Goal: Task Accomplishment & Management: Complete application form

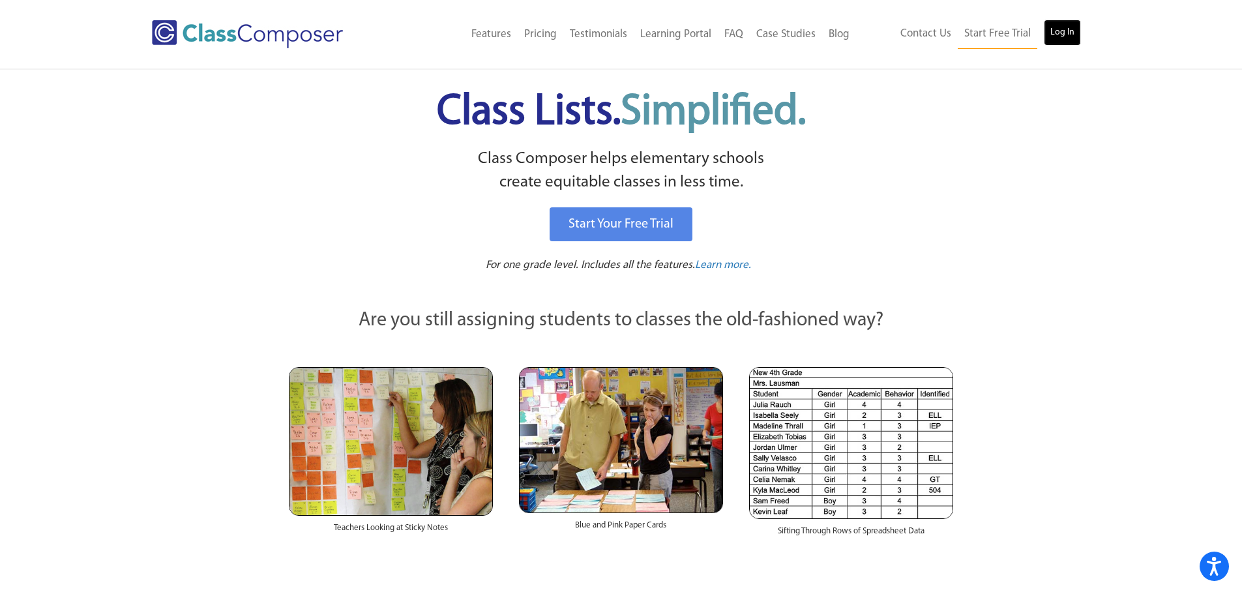
click at [1069, 31] on link "Log In" at bounding box center [1062, 33] width 37 height 26
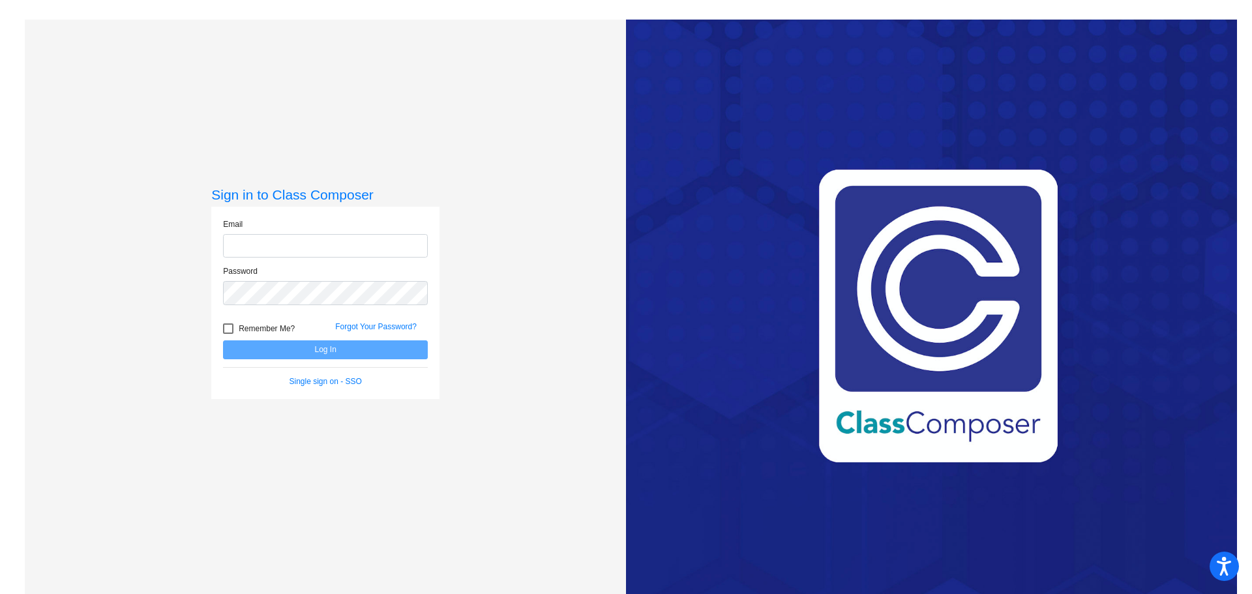
click at [284, 243] on input "email" at bounding box center [325, 246] width 205 height 24
type input "[PERSON_NAME][EMAIL_ADDRESS][PERSON_NAME][DOMAIN_NAME]"
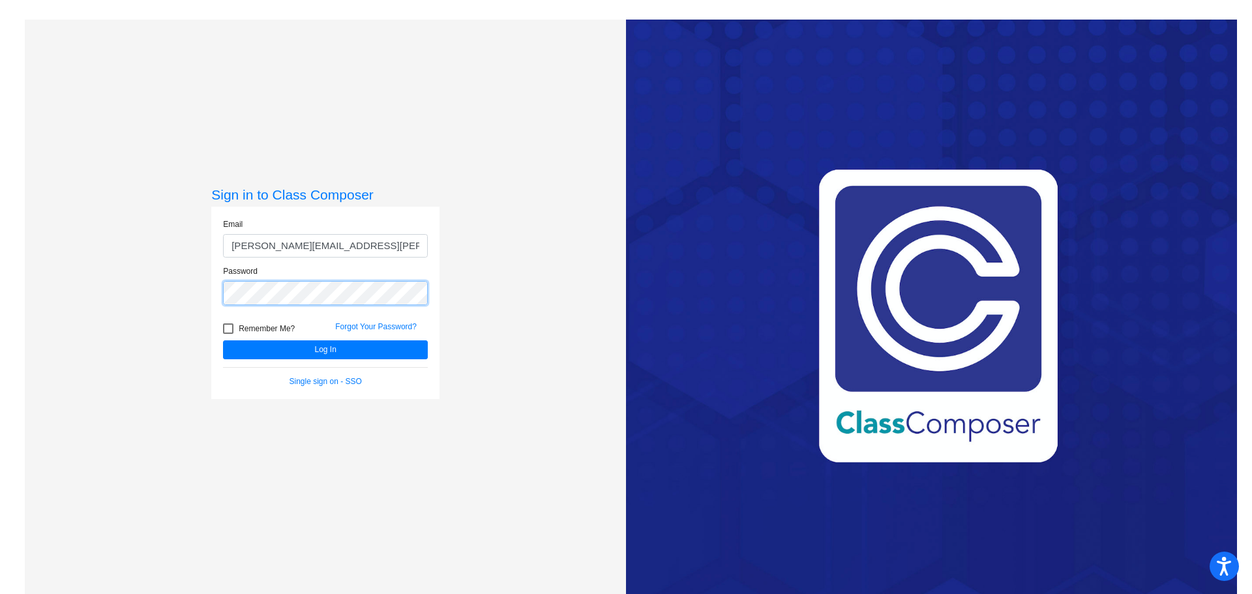
click at [223, 340] on button "Log In" at bounding box center [325, 349] width 205 height 19
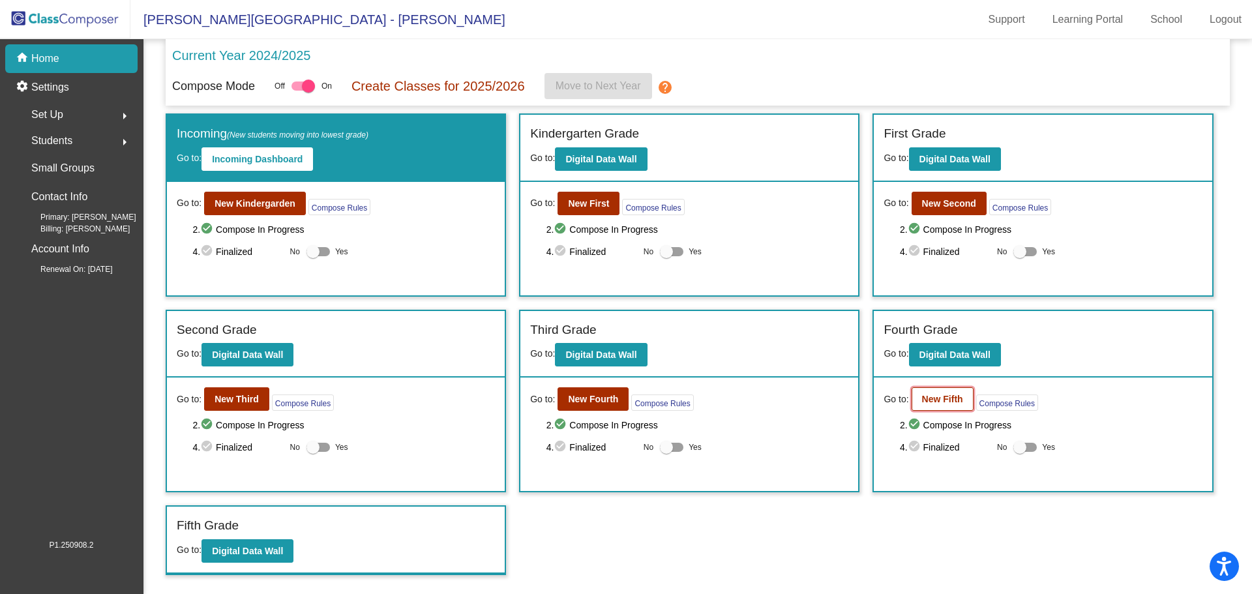
click at [923, 404] on b "New Fifth" at bounding box center [942, 399] width 41 height 10
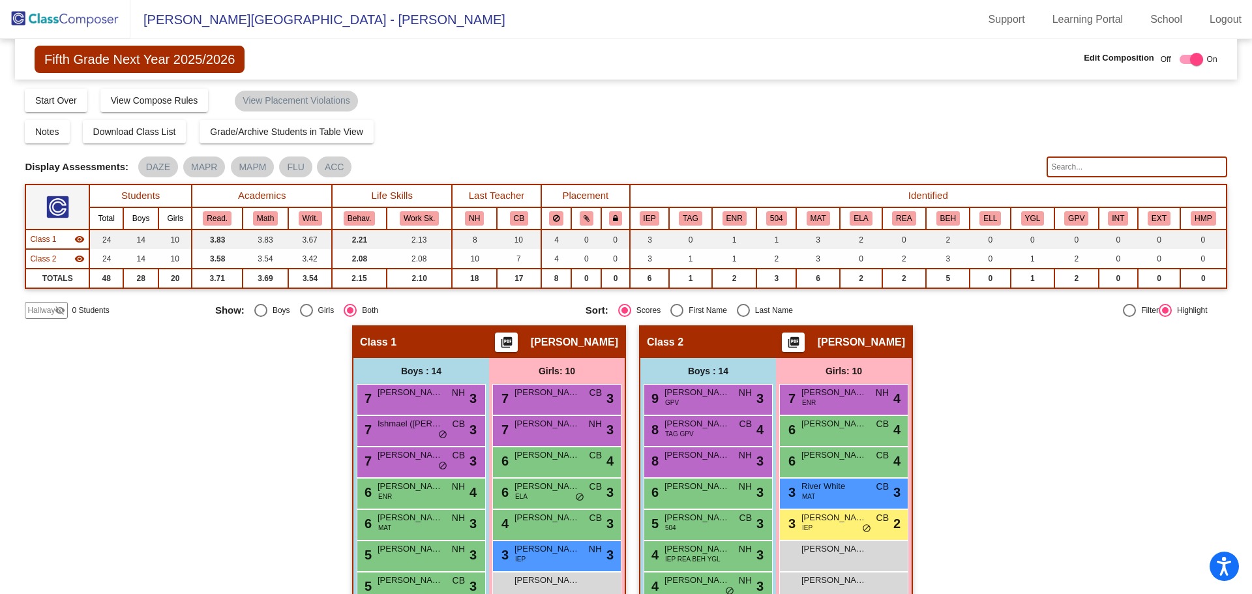
click at [35, 305] on span "Hallway" at bounding box center [40, 311] width 27 height 12
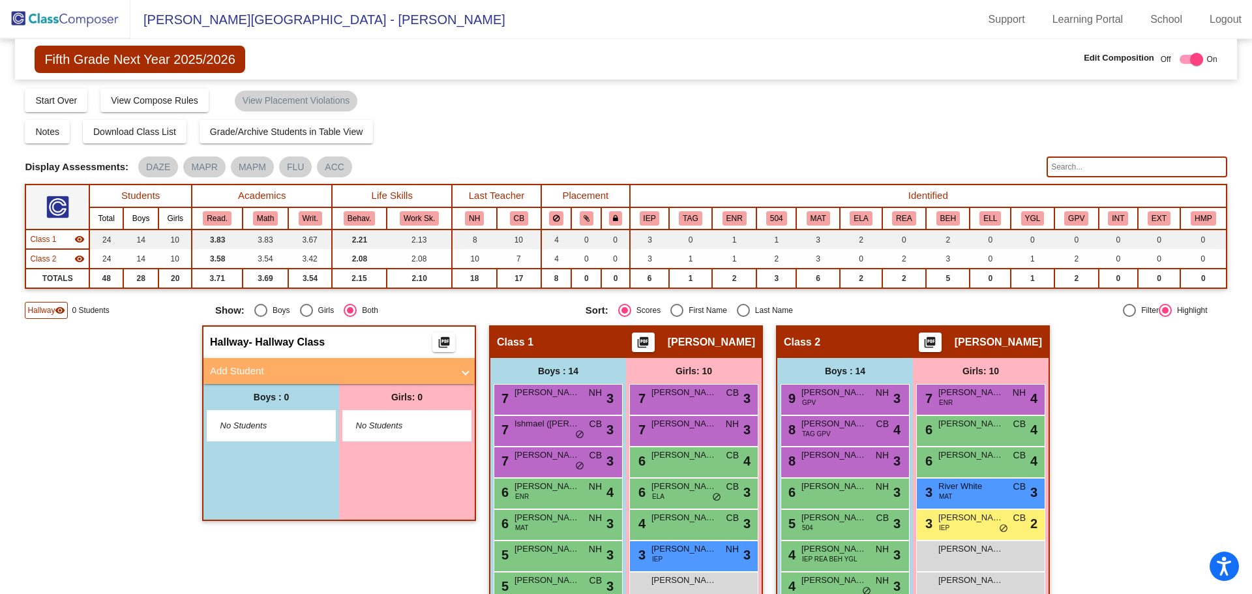
click at [267, 361] on mat-expansion-panel-header "Add Student" at bounding box center [338, 371] width 271 height 26
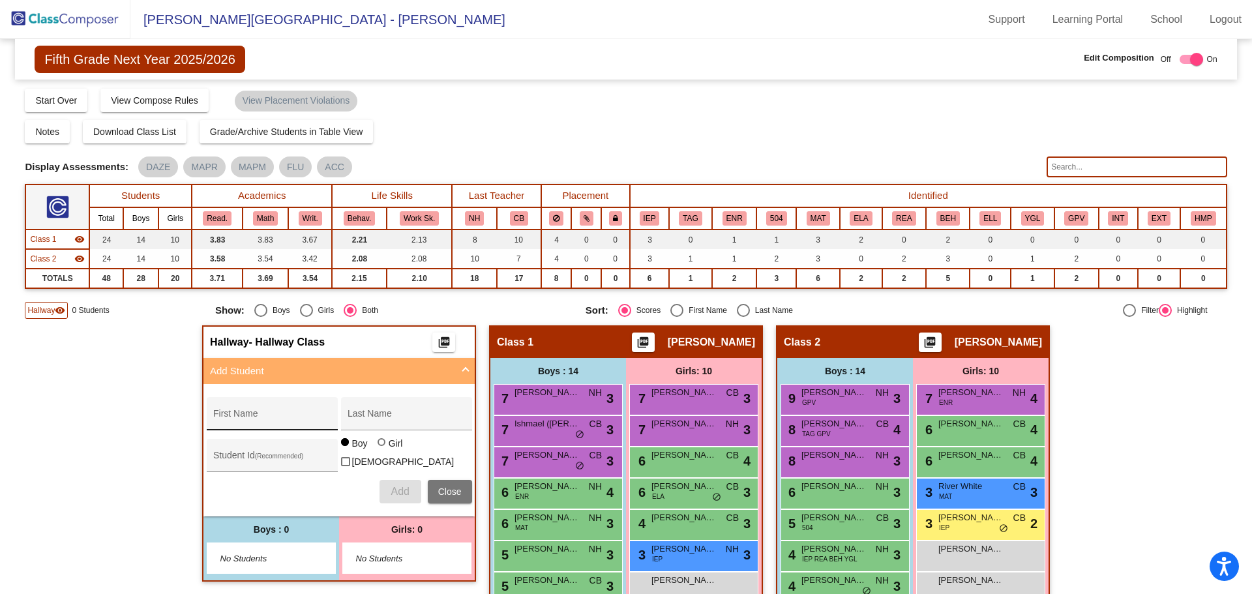
click at [257, 411] on div "First Name" at bounding box center [271, 417] width 117 height 27
type input "Victoria"
type input "[PERSON_NAME]"
type input "250388"
click at [378, 446] on div at bounding box center [382, 442] width 8 height 8
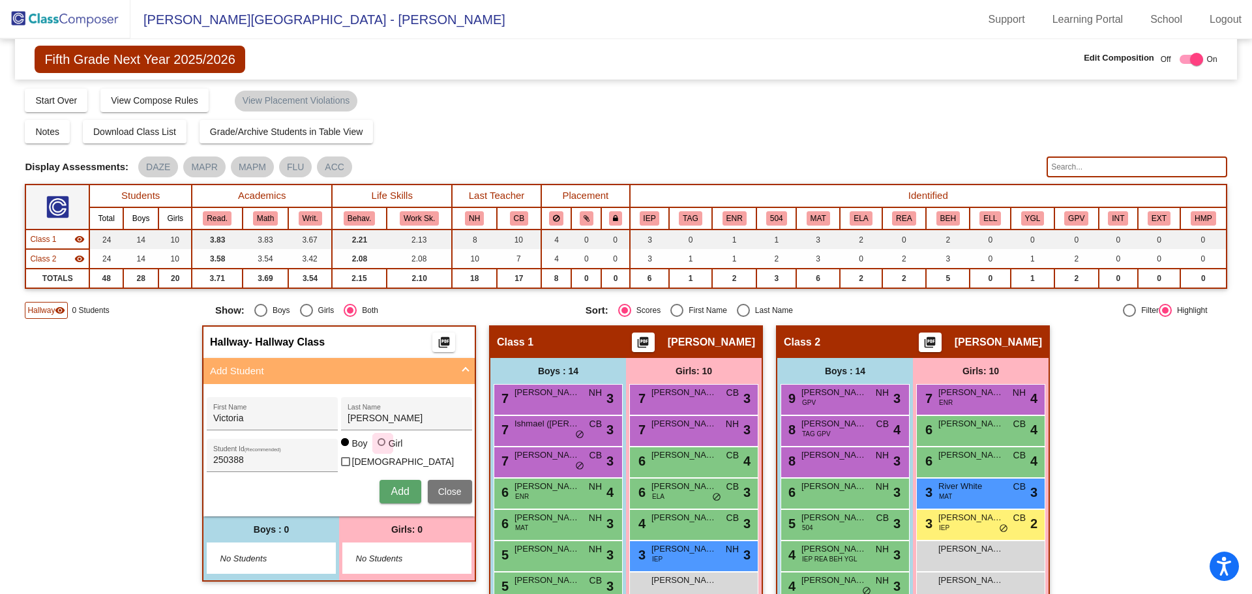
click at [382, 449] on input "Girl" at bounding box center [382, 449] width 1 height 1
radio input "true"
click at [397, 487] on span "Add" at bounding box center [400, 491] width 18 height 11
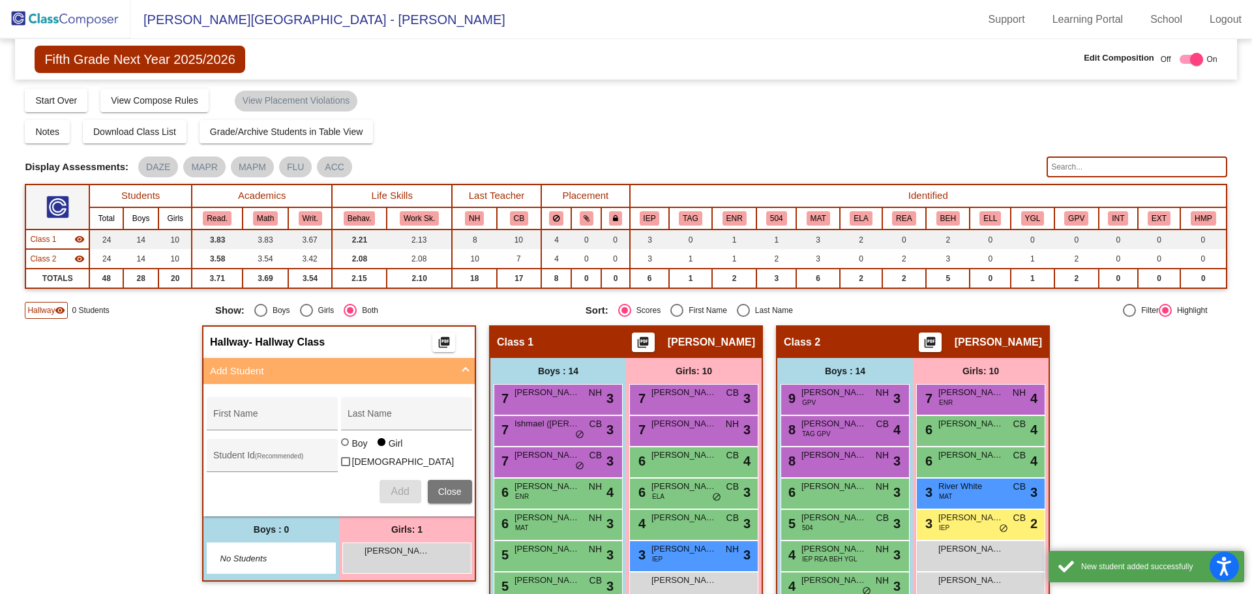
scroll to position [16, 0]
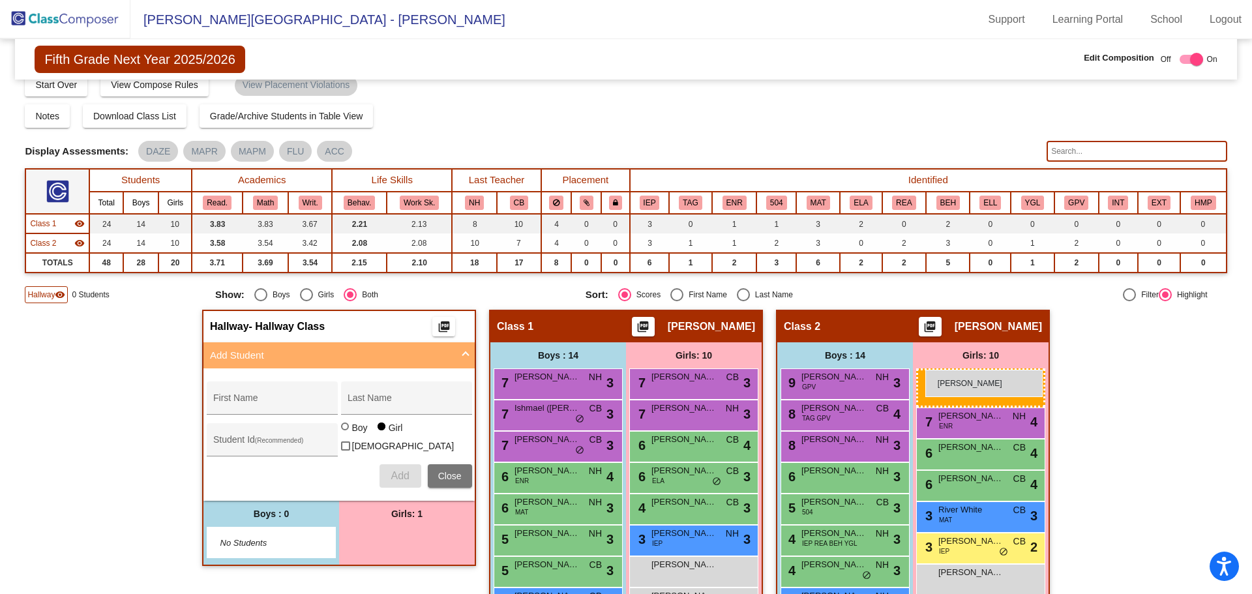
drag, startPoint x: 408, startPoint y: 548, endPoint x: 925, endPoint y: 370, distance: 547.7
